Goal: Task Accomplishment & Management: Use online tool/utility

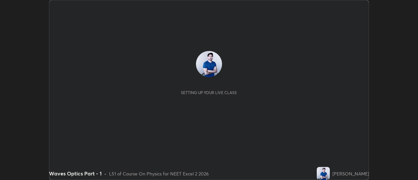
scroll to position [180, 417]
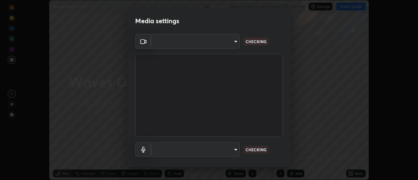
type input "de4d584312b4434b91bb48b0c0e382846541704910f56accdd629dbaa70238e6"
click at [235, 148] on body "Erase all Waves Optics Part - 1 Recording WAS SCHEDULED TO START AT 2:55 PM Set…" at bounding box center [209, 90] width 418 height 180
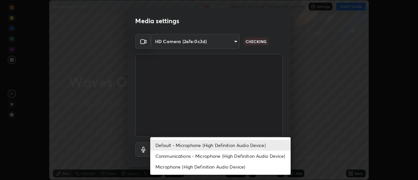
click at [217, 154] on li "Communications - Microphone (High Definition Audio Device)" at bounding box center [220, 155] width 140 height 11
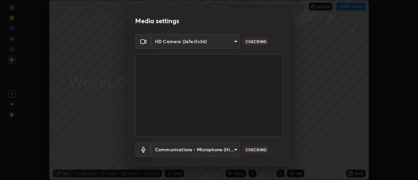
click at [233, 147] on body "Erase all Waves Optics Part - 1 Recording WAS SCHEDULED TO START AT 2:55 PM Set…" at bounding box center [209, 90] width 418 height 180
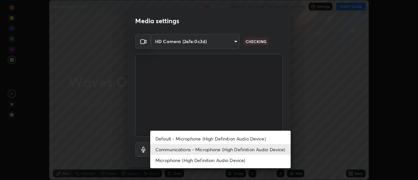
click at [212, 139] on li "Default - Microphone (High Definition Audio Device)" at bounding box center [220, 138] width 140 height 11
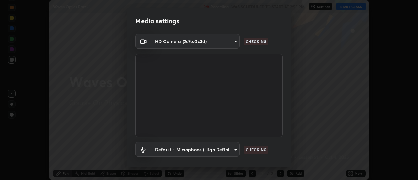
type input "default"
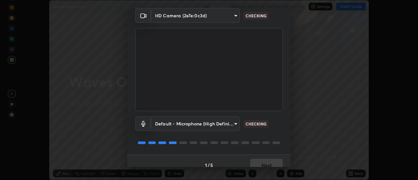
scroll to position [34, 0]
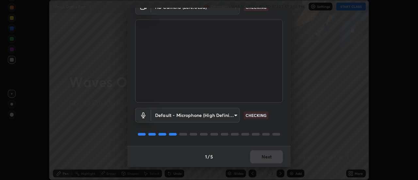
click at [257, 143] on div "Default - Microphone (High Definition Audio Device) default CHECKING" at bounding box center [208, 123] width 147 height 43
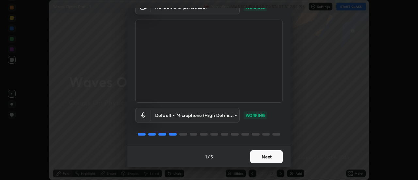
click at [266, 157] on button "Next" at bounding box center [266, 156] width 33 height 13
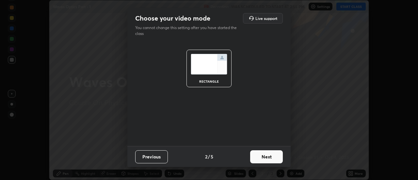
click at [262, 156] on button "Next" at bounding box center [266, 156] width 33 height 13
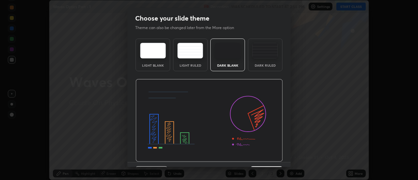
scroll to position [16, 0]
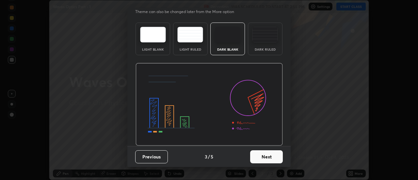
click at [262, 156] on button "Next" at bounding box center [266, 156] width 33 height 13
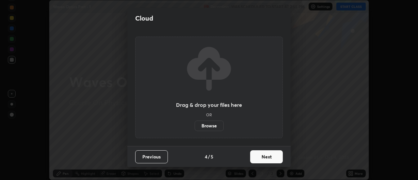
scroll to position [0, 0]
click at [264, 156] on button "Next" at bounding box center [266, 156] width 33 height 13
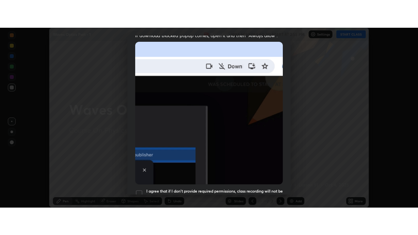
scroll to position [167, 0]
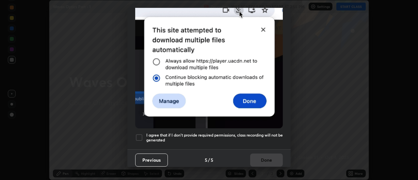
click at [141, 135] on div at bounding box center [139, 137] width 8 height 8
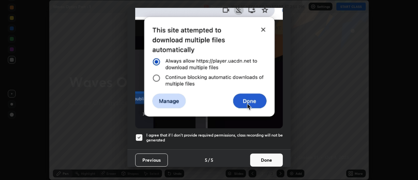
click at [267, 158] on button "Done" at bounding box center [266, 159] width 33 height 13
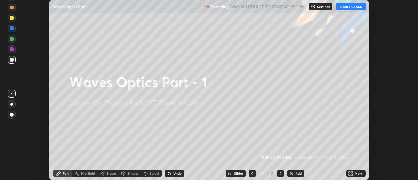
click at [349, 173] on icon at bounding box center [350, 173] width 5 height 5
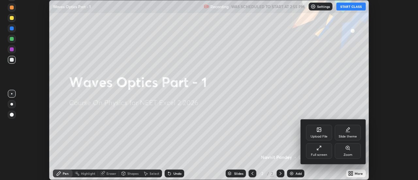
click at [326, 153] on div "Full screen" at bounding box center [319, 154] width 16 height 3
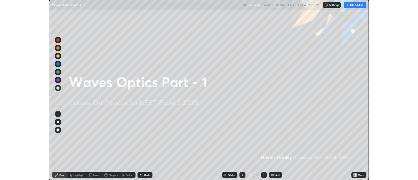
scroll to position [235, 418]
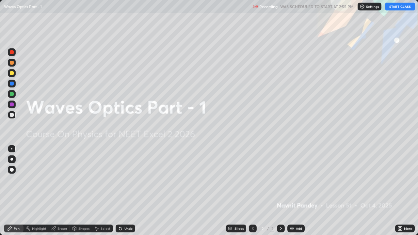
click at [397, 8] on button "START CLASS" at bounding box center [399, 7] width 29 height 8
click at [290, 179] on img at bounding box center [291, 228] width 5 height 5
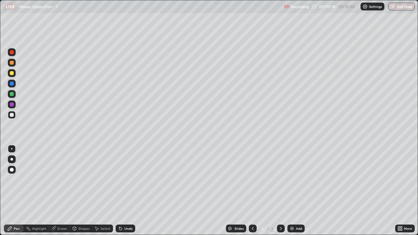
click at [13, 159] on div at bounding box center [11, 159] width 3 height 3
click at [13, 94] on div at bounding box center [12, 94] width 4 height 4
click at [12, 149] on div at bounding box center [11, 148] width 1 height 1
click at [13, 106] on div at bounding box center [12, 104] width 8 height 8
click at [280, 179] on div at bounding box center [281, 228] width 8 height 13
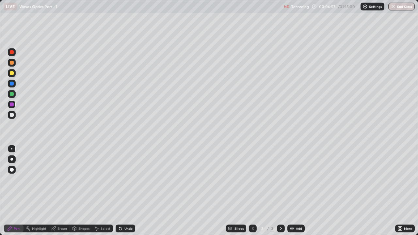
click at [281, 179] on icon at bounding box center [280, 228] width 5 height 5
click at [280, 179] on icon at bounding box center [280, 228] width 5 height 5
click at [294, 179] on div "Add" at bounding box center [295, 228] width 17 height 8
click at [12, 115] on div at bounding box center [12, 115] width 4 height 4
click at [12, 96] on div at bounding box center [12, 94] width 4 height 4
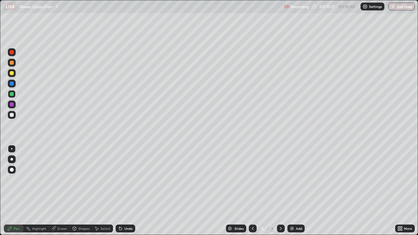
click at [12, 116] on div at bounding box center [12, 115] width 4 height 4
click at [12, 95] on div at bounding box center [12, 94] width 4 height 4
click at [124, 179] on div "Undo" at bounding box center [128, 228] width 8 height 3
click at [125, 179] on div "Undo" at bounding box center [128, 228] width 8 height 3
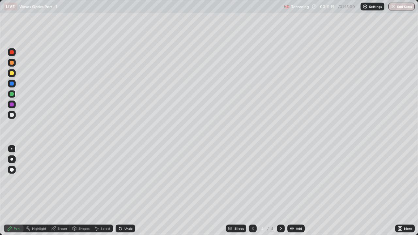
click at [125, 179] on div "Undo" at bounding box center [128, 228] width 8 height 3
click at [124, 179] on div "Undo" at bounding box center [128, 228] width 8 height 3
click at [65, 179] on div "Eraser" at bounding box center [62, 228] width 10 height 3
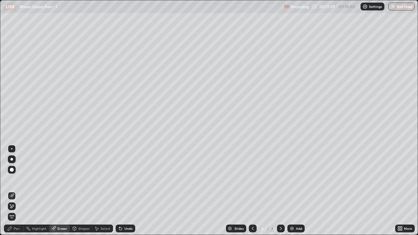
click at [14, 179] on div at bounding box center [12, 206] width 8 height 8
click at [17, 179] on div "Pen" at bounding box center [17, 228] width 6 height 3
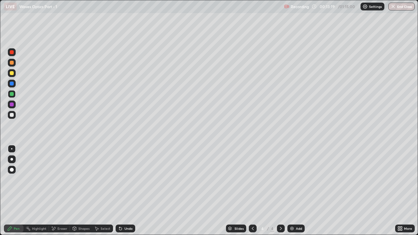
click at [280, 179] on icon at bounding box center [280, 228] width 5 height 5
click at [11, 84] on div at bounding box center [12, 84] width 4 height 4
click at [11, 102] on div at bounding box center [12, 104] width 4 height 4
click at [13, 95] on div at bounding box center [12, 94] width 4 height 4
click at [15, 83] on div at bounding box center [12, 84] width 8 height 8
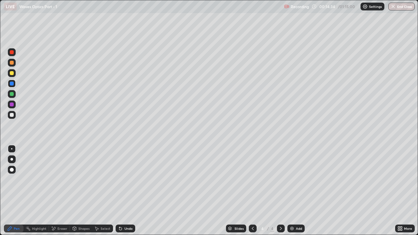
click at [14, 74] on div at bounding box center [12, 73] width 8 height 8
click at [283, 179] on div at bounding box center [281, 228] width 8 height 8
click at [293, 179] on img at bounding box center [291, 228] width 5 height 5
click at [14, 93] on div at bounding box center [12, 94] width 8 height 8
click at [11, 73] on div at bounding box center [12, 73] width 4 height 4
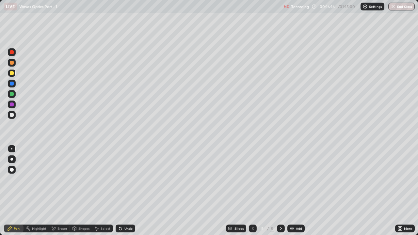
click at [253, 179] on icon at bounding box center [252, 228] width 5 height 5
click at [15, 85] on div at bounding box center [12, 84] width 8 height 8
click at [279, 179] on icon at bounding box center [280, 228] width 5 height 5
click at [57, 179] on div "Eraser" at bounding box center [62, 228] width 10 height 3
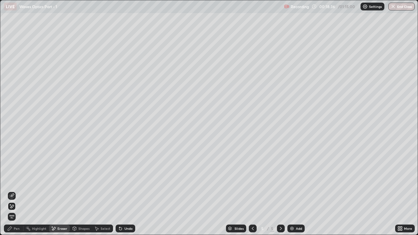
click at [16, 179] on div "Pen" at bounding box center [14, 228] width 20 height 8
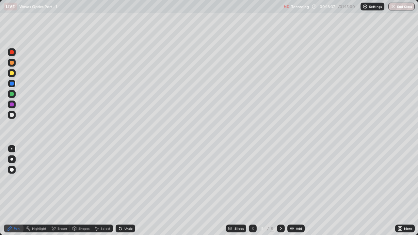
click at [12, 71] on div at bounding box center [12, 73] width 4 height 4
click at [11, 95] on div at bounding box center [12, 94] width 4 height 4
click at [13, 114] on div at bounding box center [12, 115] width 4 height 4
click at [11, 95] on div at bounding box center [12, 94] width 4 height 4
click at [13, 84] on div at bounding box center [12, 84] width 4 height 4
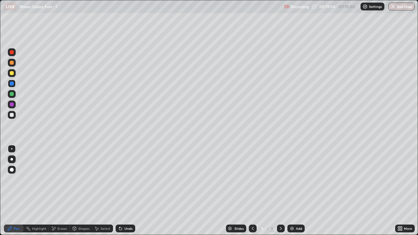
click at [11, 91] on div at bounding box center [12, 94] width 8 height 8
click at [12, 74] on div at bounding box center [12, 73] width 4 height 4
click at [10, 118] on div at bounding box center [12, 115] width 8 height 8
click at [13, 94] on div at bounding box center [12, 94] width 4 height 4
click at [15, 81] on div at bounding box center [12, 84] width 8 height 8
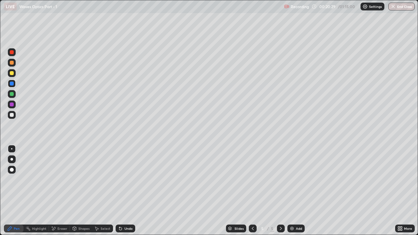
click at [62, 179] on div "Eraser" at bounding box center [59, 228] width 21 height 8
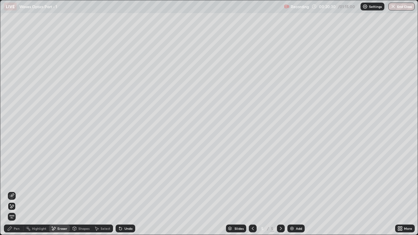
click at [14, 179] on div at bounding box center [12, 196] width 8 height 8
click at [15, 179] on div "Pen" at bounding box center [17, 228] width 6 height 3
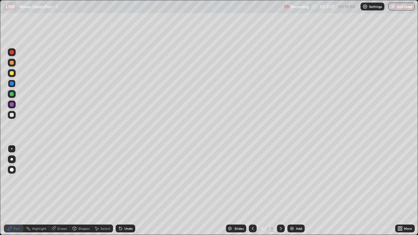
click at [280, 179] on icon at bounding box center [280, 228] width 5 height 5
click at [291, 179] on img at bounding box center [291, 228] width 5 height 5
click at [15, 94] on div at bounding box center [12, 94] width 8 height 8
click at [62, 179] on div "Eraser" at bounding box center [62, 228] width 10 height 3
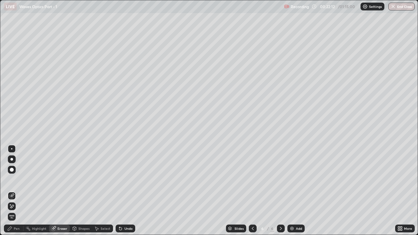
click at [10, 179] on icon at bounding box center [10, 204] width 1 height 1
click at [18, 179] on div "Pen" at bounding box center [17, 228] width 6 height 3
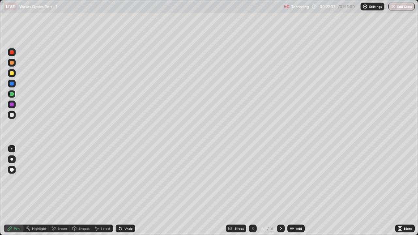
click at [11, 115] on div at bounding box center [12, 115] width 4 height 4
click at [11, 159] on div at bounding box center [11, 159] width 3 height 3
click at [56, 179] on div "Eraser" at bounding box center [59, 228] width 21 height 8
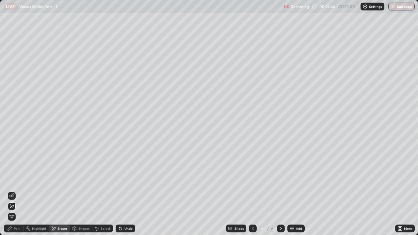
click at [19, 179] on div "Pen" at bounding box center [17, 228] width 6 height 3
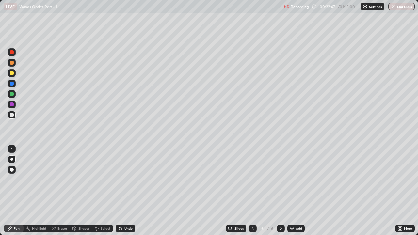
click at [12, 93] on div at bounding box center [12, 94] width 4 height 4
click at [12, 149] on div at bounding box center [11, 148] width 1 height 1
click at [11, 84] on div at bounding box center [12, 84] width 4 height 4
click at [58, 179] on div "Eraser" at bounding box center [62, 228] width 10 height 3
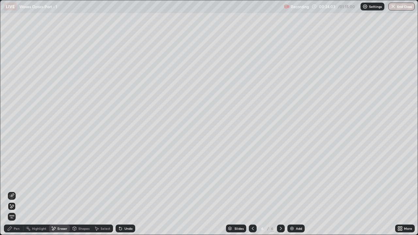
click at [12, 179] on div at bounding box center [12, 196] width 8 height 8
click at [18, 179] on div "Pen" at bounding box center [17, 228] width 6 height 3
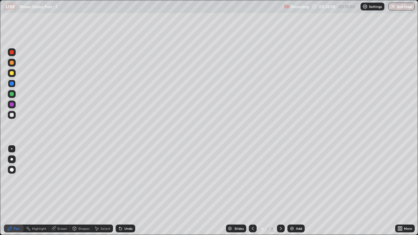
click at [12, 112] on div at bounding box center [12, 115] width 8 height 8
click at [12, 159] on div at bounding box center [11, 159] width 3 height 3
click at [13, 95] on div at bounding box center [12, 94] width 4 height 4
click at [12, 149] on div at bounding box center [11, 148] width 1 height 1
click at [11, 84] on div at bounding box center [12, 84] width 4 height 4
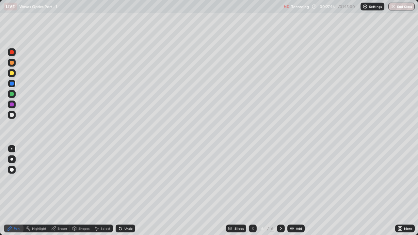
click at [12, 93] on div at bounding box center [12, 94] width 4 height 4
click at [13, 73] on div at bounding box center [12, 73] width 4 height 4
click at [12, 84] on div at bounding box center [12, 84] width 4 height 4
click at [13, 84] on div at bounding box center [12, 84] width 4 height 4
click at [12, 73] on div at bounding box center [12, 73] width 4 height 4
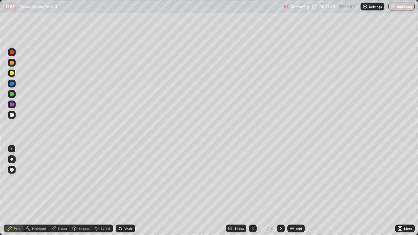
click at [12, 74] on div at bounding box center [12, 73] width 4 height 4
click at [13, 84] on div at bounding box center [12, 84] width 4 height 4
click at [119, 179] on icon at bounding box center [120, 228] width 3 height 3
click at [123, 179] on div "Undo" at bounding box center [125, 228] width 20 height 8
click at [12, 74] on div at bounding box center [12, 73] width 4 height 4
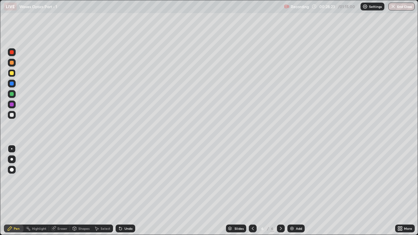
click at [11, 82] on div at bounding box center [12, 84] width 4 height 4
click at [280, 179] on icon at bounding box center [280, 228] width 5 height 5
click at [294, 179] on div "Add" at bounding box center [295, 228] width 17 height 8
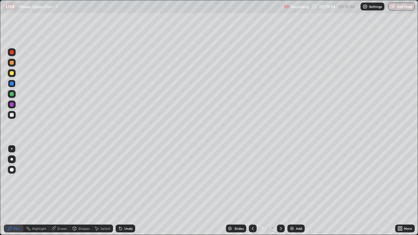
click at [12, 116] on div at bounding box center [12, 115] width 4 height 4
click at [124, 179] on div "Undo" at bounding box center [128, 228] width 8 height 3
click at [12, 93] on div at bounding box center [12, 94] width 4 height 4
click at [14, 112] on div at bounding box center [12, 115] width 8 height 8
click at [14, 96] on div at bounding box center [12, 94] width 8 height 8
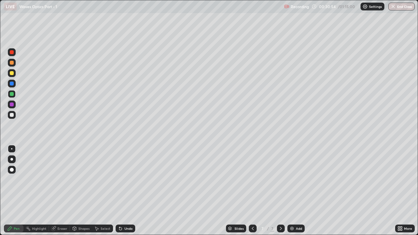
click at [12, 82] on div at bounding box center [12, 84] width 4 height 4
click at [123, 179] on div "Undo" at bounding box center [125, 228] width 20 height 8
click at [13, 74] on div at bounding box center [12, 73] width 4 height 4
click at [13, 84] on div at bounding box center [12, 84] width 4 height 4
click at [12, 72] on div at bounding box center [12, 73] width 4 height 4
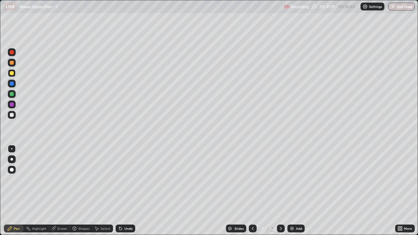
click at [11, 85] on div at bounding box center [12, 84] width 4 height 4
click at [12, 73] on div at bounding box center [12, 73] width 4 height 4
click at [11, 94] on div at bounding box center [12, 94] width 4 height 4
click at [13, 104] on div at bounding box center [12, 104] width 4 height 4
click at [122, 179] on div "Undo" at bounding box center [125, 228] width 20 height 8
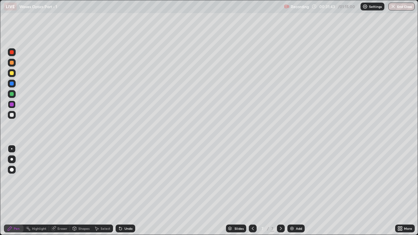
click at [119, 179] on icon at bounding box center [120, 228] width 3 height 3
click at [280, 179] on icon at bounding box center [280, 228] width 5 height 5
click at [294, 179] on div "Add" at bounding box center [295, 228] width 17 height 8
click at [121, 179] on icon at bounding box center [120, 228] width 5 height 5
click at [119, 179] on icon at bounding box center [120, 228] width 3 height 3
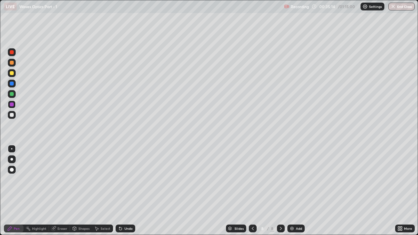
click at [11, 84] on div at bounding box center [12, 84] width 4 height 4
click at [251, 179] on icon at bounding box center [252, 228] width 5 height 5
click at [279, 179] on icon at bounding box center [280, 228] width 5 height 5
click at [12, 118] on div at bounding box center [12, 115] width 8 height 8
click at [279, 179] on icon at bounding box center [280, 228] width 5 height 5
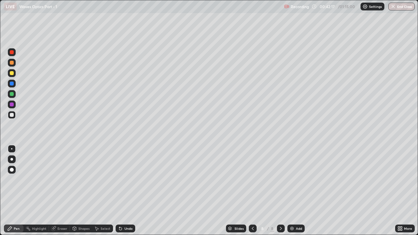
click at [280, 179] on icon at bounding box center [280, 228] width 5 height 5
click at [292, 179] on img at bounding box center [291, 228] width 5 height 5
click at [12, 94] on div at bounding box center [12, 94] width 4 height 4
click at [11, 114] on div at bounding box center [12, 115] width 4 height 4
click at [11, 93] on div at bounding box center [12, 94] width 4 height 4
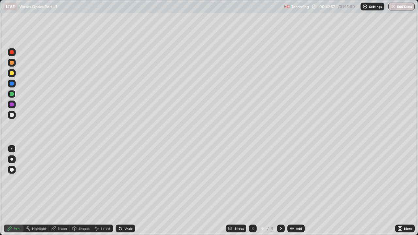
click at [12, 115] on div at bounding box center [12, 115] width 4 height 4
click at [15, 95] on div at bounding box center [12, 94] width 8 height 8
click at [57, 179] on div "Eraser" at bounding box center [59, 228] width 21 height 8
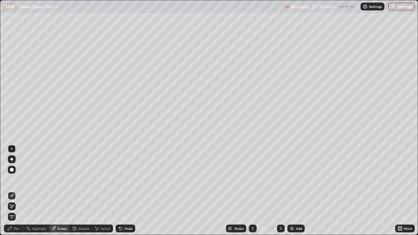
click at [17, 179] on div "Pen" at bounding box center [14, 228] width 20 height 8
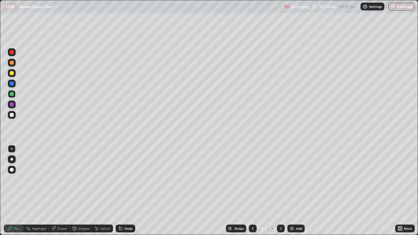
click at [14, 86] on div at bounding box center [12, 84] width 8 height 8
click at [12, 74] on div at bounding box center [12, 73] width 4 height 4
click at [295, 179] on div "Add" at bounding box center [295, 228] width 17 height 8
click at [12, 159] on div at bounding box center [11, 159] width 3 height 3
click at [13, 114] on div at bounding box center [12, 115] width 4 height 4
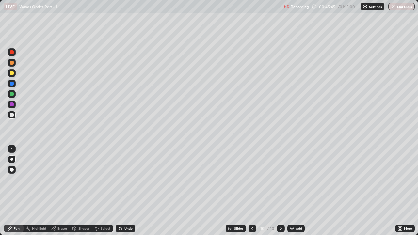
click at [13, 95] on div at bounding box center [12, 94] width 4 height 4
click at [12, 149] on div at bounding box center [11, 148] width 1 height 1
click at [11, 84] on div at bounding box center [12, 84] width 4 height 4
click at [13, 95] on div at bounding box center [12, 94] width 4 height 4
click at [14, 84] on div at bounding box center [12, 84] width 8 height 8
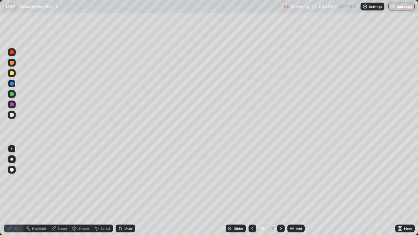
click at [10, 74] on div at bounding box center [12, 73] width 4 height 4
click at [280, 179] on icon at bounding box center [280, 228] width 5 height 5
click at [280, 179] on icon at bounding box center [281, 228] width 2 height 3
click at [123, 179] on div "Undo" at bounding box center [125, 228] width 20 height 8
click at [280, 179] on icon at bounding box center [280, 228] width 5 height 5
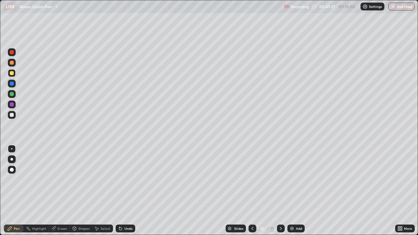
click at [280, 179] on icon at bounding box center [280, 228] width 5 height 5
click at [293, 179] on img at bounding box center [291, 228] width 5 height 5
click at [10, 96] on div at bounding box center [12, 94] width 4 height 4
click at [122, 179] on icon at bounding box center [120, 228] width 5 height 5
click at [13, 73] on div at bounding box center [12, 73] width 4 height 4
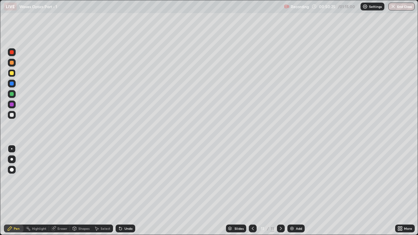
click at [123, 179] on div "Undo" at bounding box center [125, 228] width 20 height 8
click at [119, 179] on icon at bounding box center [120, 228] width 3 height 3
click at [123, 179] on div "Undo" at bounding box center [125, 228] width 20 height 8
click at [13, 94] on div at bounding box center [12, 94] width 4 height 4
click at [13, 84] on div at bounding box center [12, 84] width 4 height 4
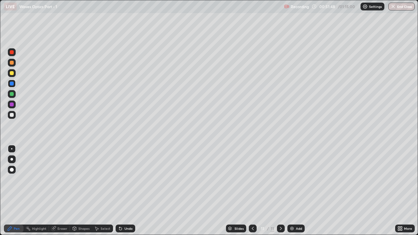
click at [13, 93] on div at bounding box center [12, 94] width 4 height 4
click at [12, 74] on div at bounding box center [12, 73] width 4 height 4
click at [15, 104] on div at bounding box center [12, 104] width 8 height 8
click at [280, 179] on icon at bounding box center [280, 228] width 5 height 5
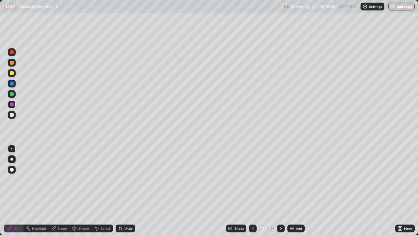
click at [296, 179] on div "Add" at bounding box center [299, 228] width 6 height 3
click at [15, 96] on div at bounding box center [12, 94] width 8 height 10
click at [251, 179] on icon at bounding box center [252, 228] width 5 height 5
click at [280, 179] on div at bounding box center [281, 228] width 8 height 13
click at [12, 104] on div at bounding box center [12, 104] width 4 height 4
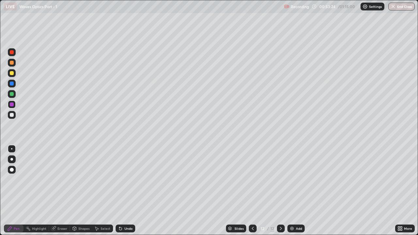
click at [10, 93] on div at bounding box center [12, 94] width 4 height 4
click at [280, 179] on icon at bounding box center [280, 228] width 5 height 5
click at [293, 179] on div "Add" at bounding box center [295, 228] width 17 height 8
click at [12, 84] on div at bounding box center [12, 84] width 4 height 4
click at [124, 179] on div "Undo" at bounding box center [128, 228] width 8 height 3
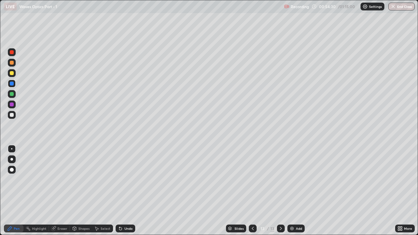
click at [11, 83] on div at bounding box center [12, 84] width 4 height 4
click at [13, 95] on div at bounding box center [12, 94] width 4 height 4
click at [253, 179] on icon at bounding box center [252, 228] width 5 height 5
click at [280, 179] on icon at bounding box center [280, 228] width 5 height 5
click at [12, 115] on div at bounding box center [12, 115] width 4 height 4
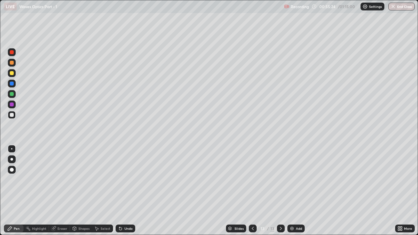
click at [15, 93] on div at bounding box center [12, 94] width 8 height 8
click at [293, 179] on img at bounding box center [291, 228] width 5 height 5
click at [11, 87] on div at bounding box center [12, 84] width 8 height 8
click at [252, 179] on icon at bounding box center [252, 228] width 5 height 5
click at [282, 179] on div at bounding box center [281, 228] width 8 height 8
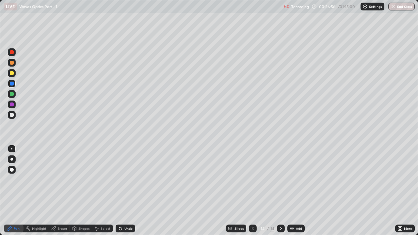
click at [252, 179] on icon at bounding box center [252, 228] width 5 height 5
click at [253, 179] on icon at bounding box center [252, 228] width 5 height 5
click at [253, 179] on icon at bounding box center [253, 228] width 2 height 3
click at [15, 104] on div at bounding box center [12, 104] width 8 height 8
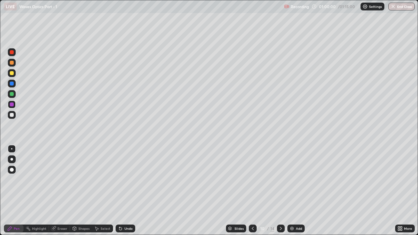
click at [280, 179] on icon at bounding box center [280, 228] width 5 height 5
click at [284, 179] on div at bounding box center [281, 228] width 8 height 13
click at [281, 179] on icon at bounding box center [280, 228] width 5 height 5
click at [401, 6] on button "End Class" at bounding box center [401, 7] width 26 height 8
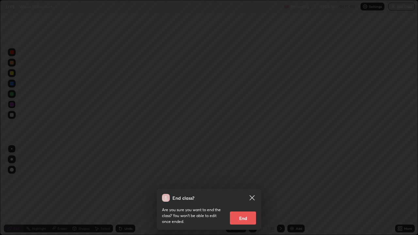
click at [247, 179] on button "End" at bounding box center [243, 217] width 26 height 13
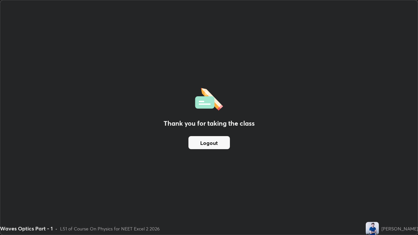
click at [209, 143] on button "Logout" at bounding box center [208, 142] width 41 height 13
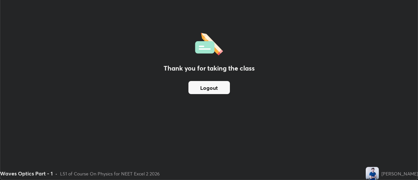
scroll to position [32445, 32207]
